Goal: Task Accomplishment & Management: Use online tool/utility

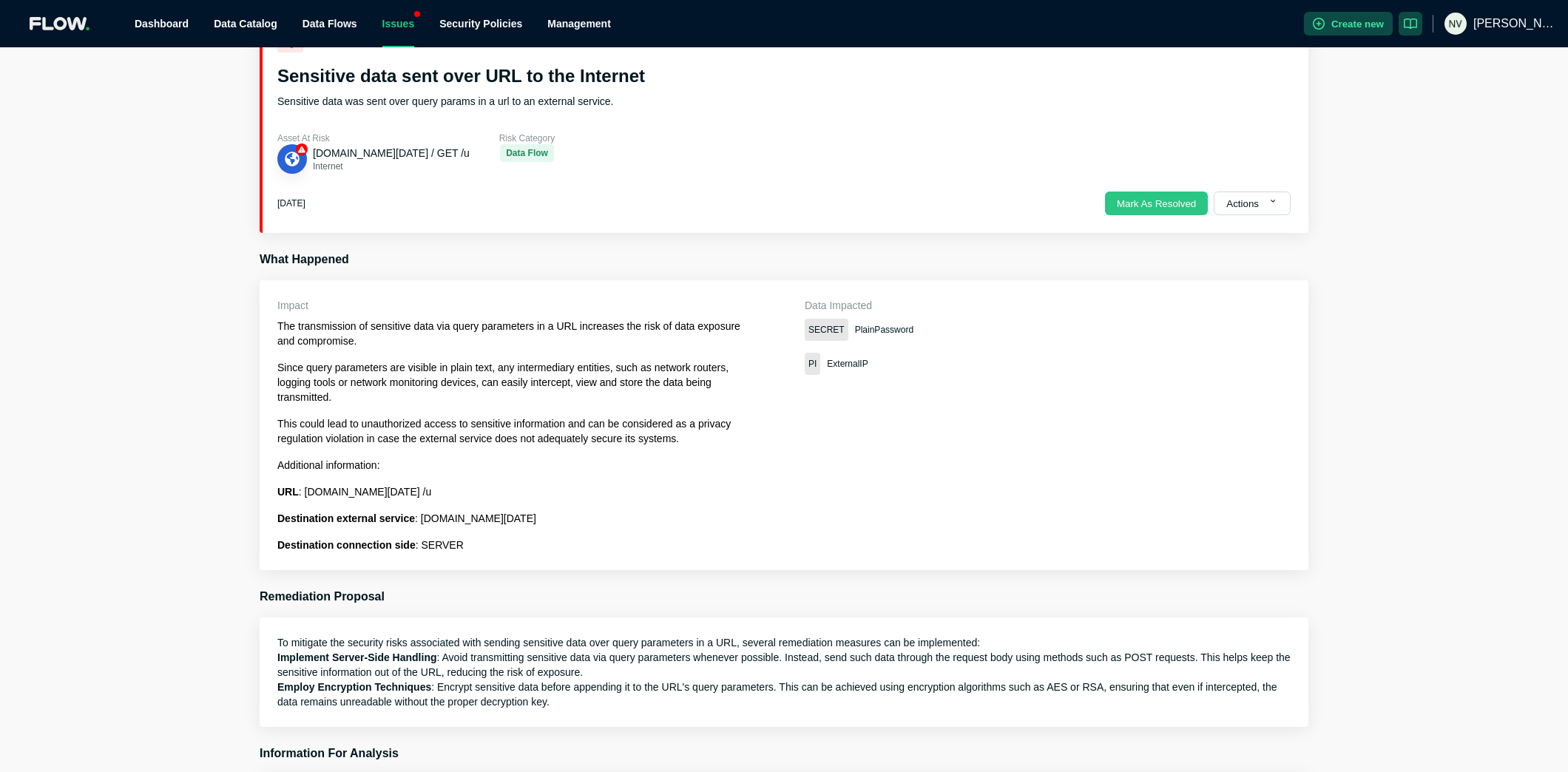
scroll to position [93, 0]
click at [879, 328] on span "PlainPassword" at bounding box center [883, 327] width 58 height 14
copy span "PlainPassword"
click at [1273, 199] on icon "button" at bounding box center [1272, 198] width 5 height 3
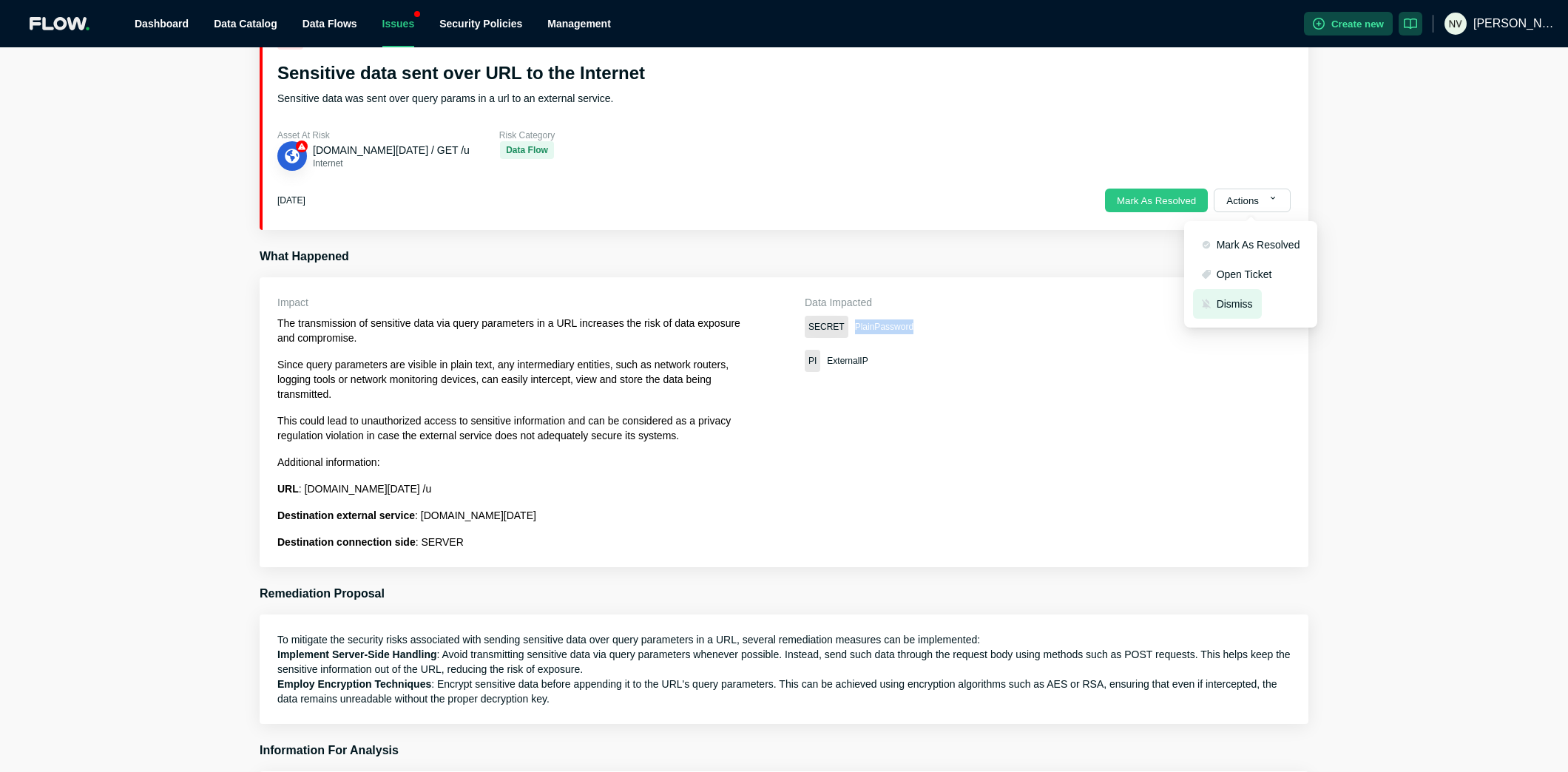
click at [1250, 311] on button "Dismiss" at bounding box center [1227, 304] width 69 height 30
click at [1243, 307] on button "Dismiss" at bounding box center [1227, 304] width 69 height 30
click at [1261, 272] on button "Mark As Active" at bounding box center [1244, 274] width 103 height 30
click at [1240, 271] on button "Open Ticket" at bounding box center [1237, 274] width 88 height 30
click at [1201, 363] on div "PI ExternalIP" at bounding box center [1039, 360] width 468 height 22
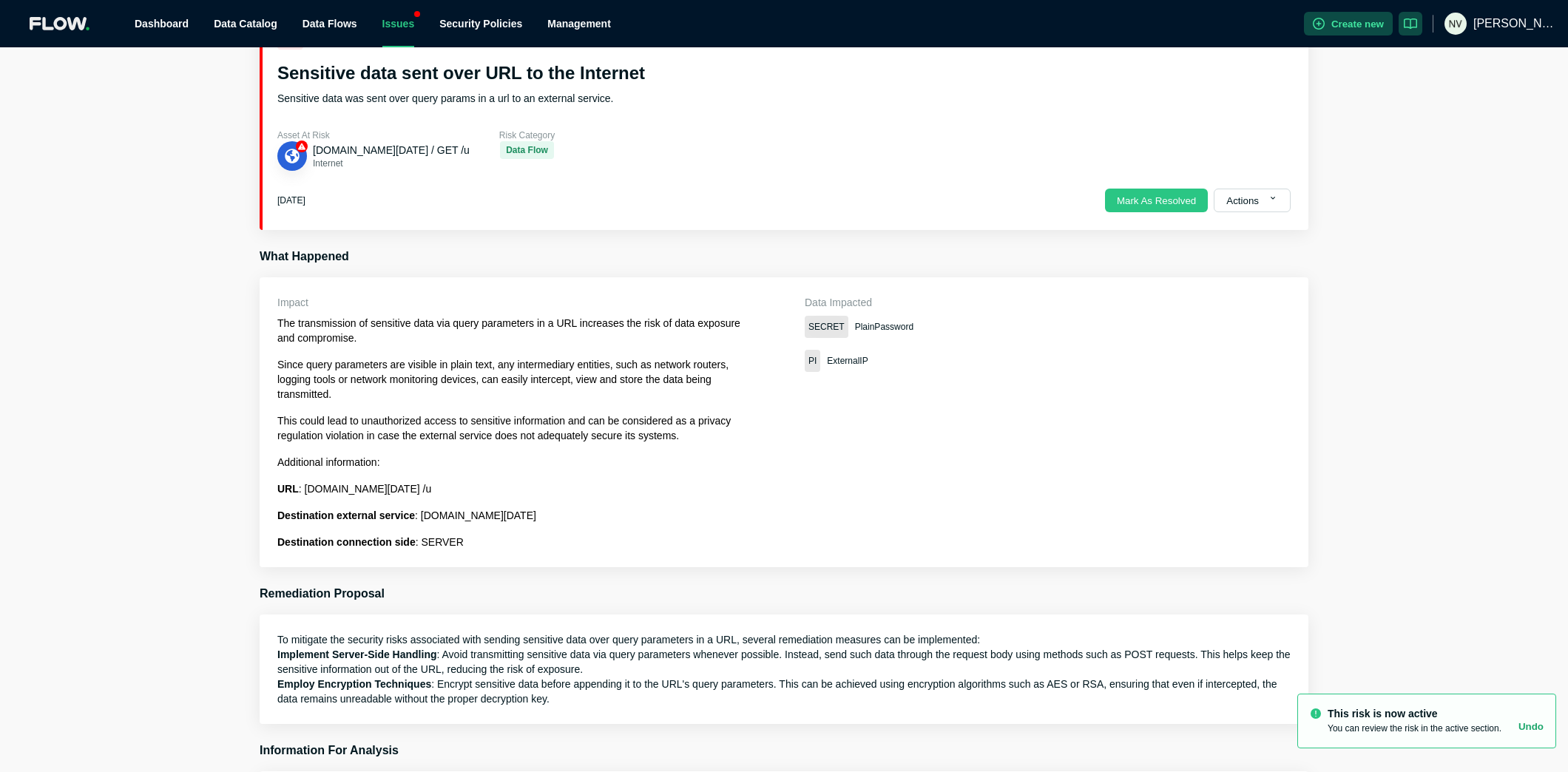
scroll to position [0, 0]
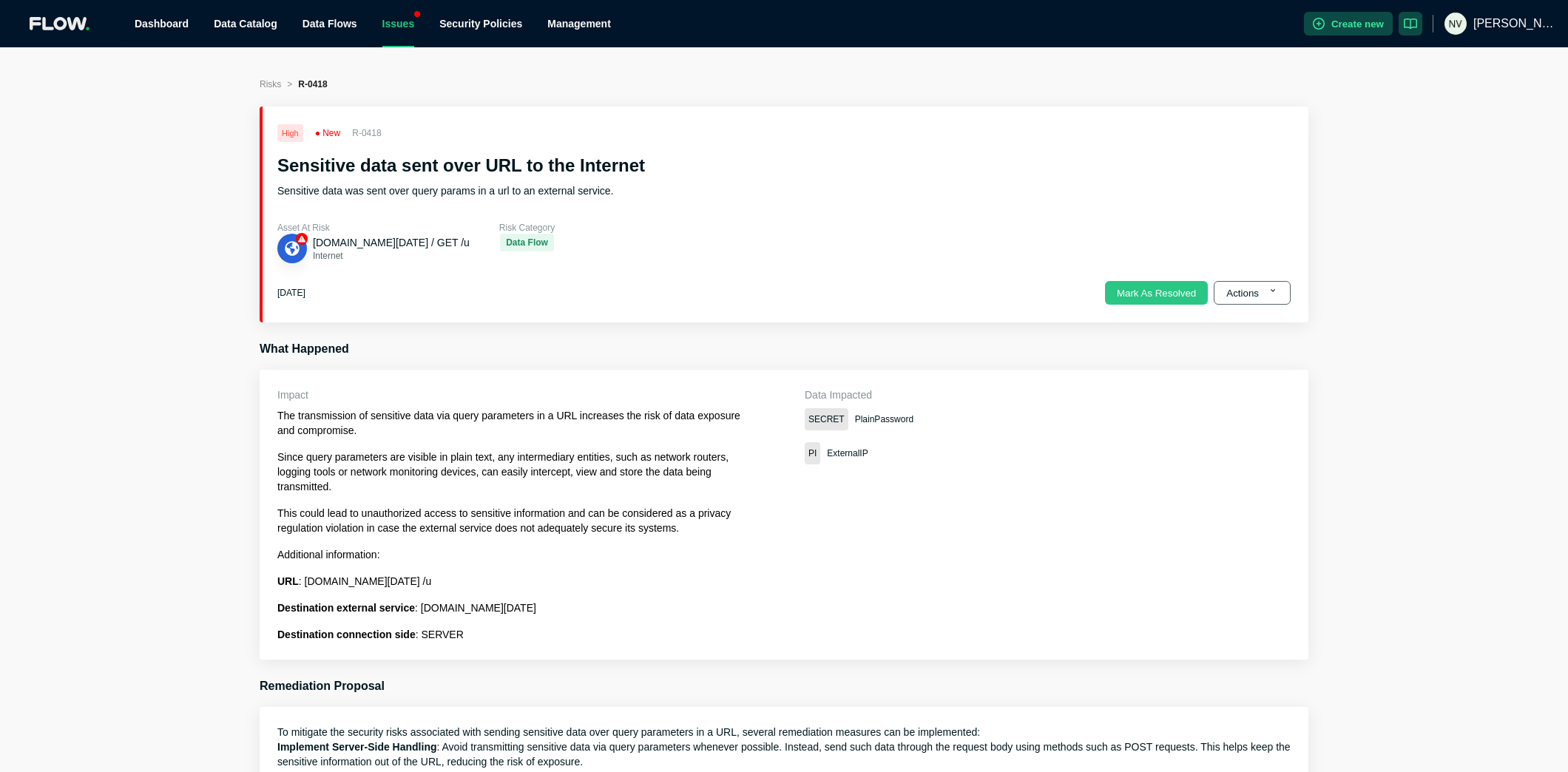
click at [1257, 289] on button "Actions" at bounding box center [1252, 292] width 77 height 24
click at [1233, 397] on button "Dismiss" at bounding box center [1227, 397] width 69 height 30
